Goal: Navigation & Orientation: Go to known website

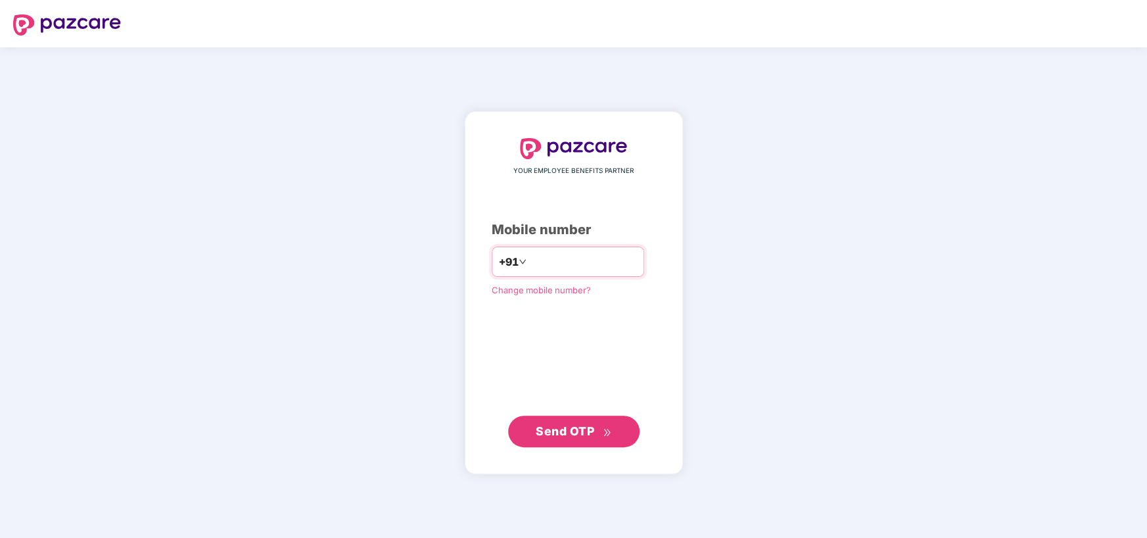
type input "**********"
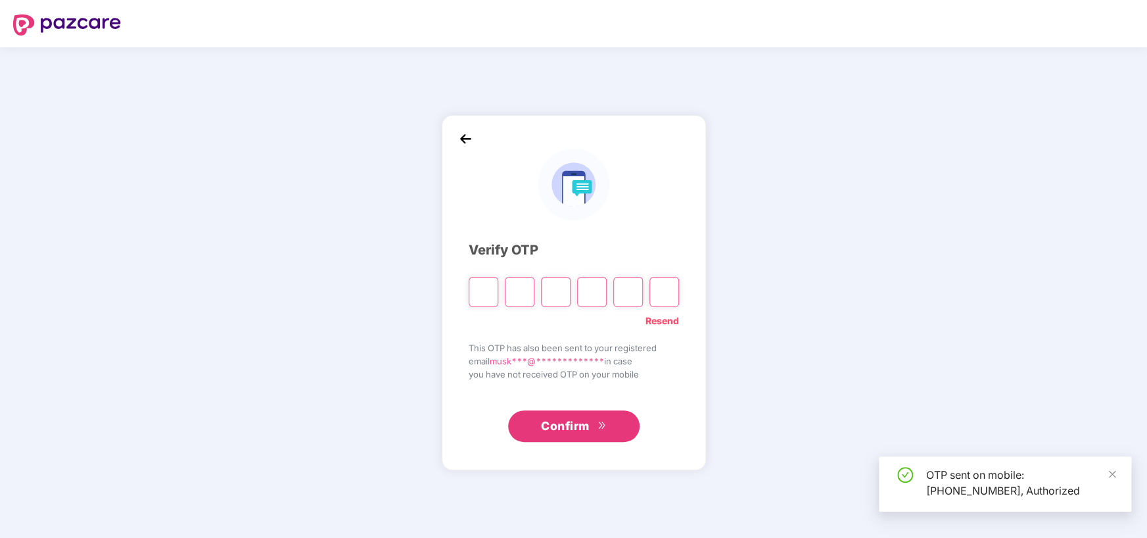
type input "*"
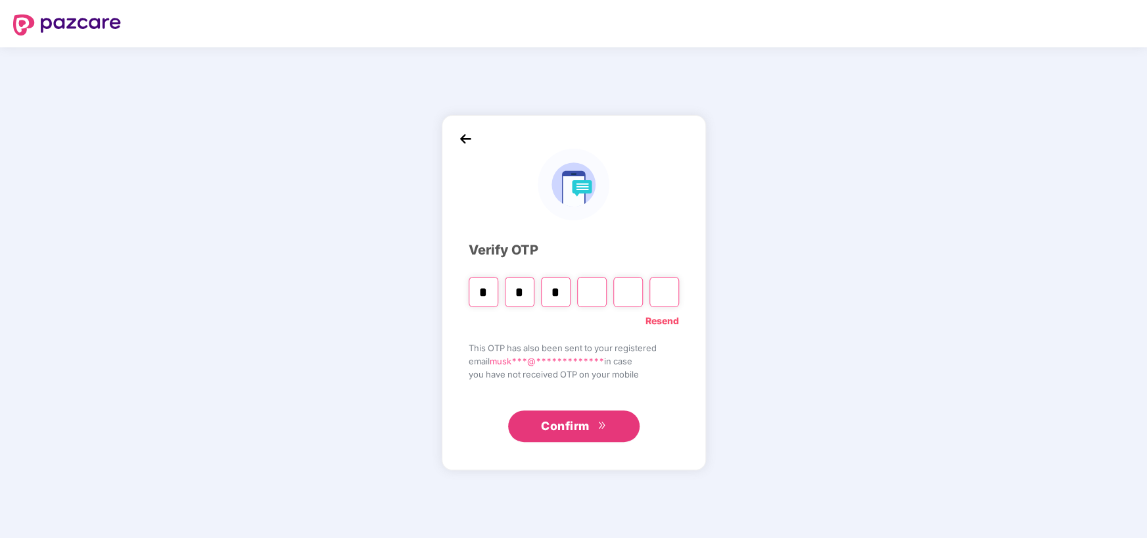
type input "*"
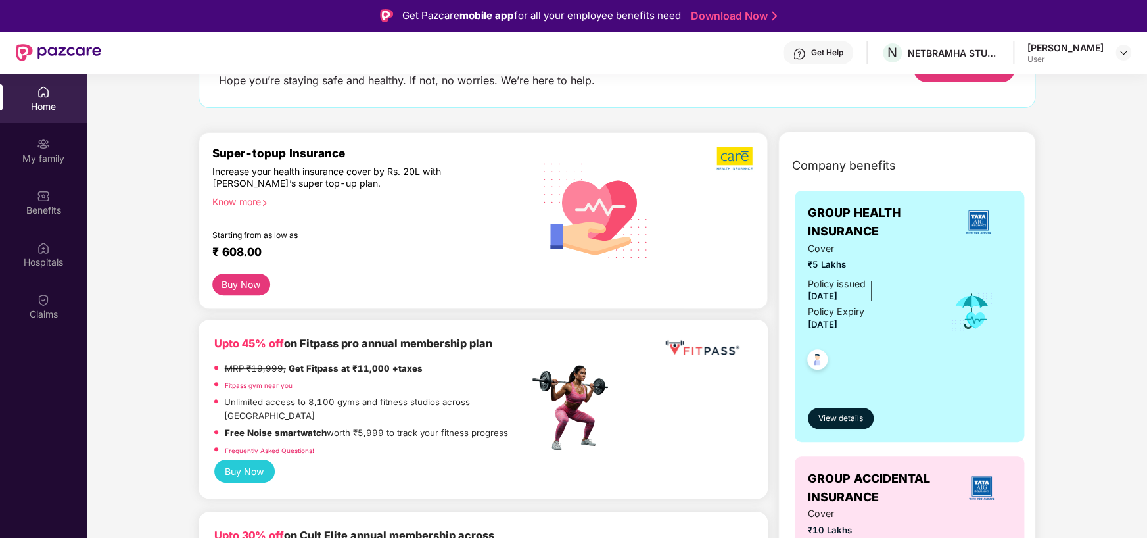
scroll to position [276, 0]
